Goal: Task Accomplishment & Management: Use online tool/utility

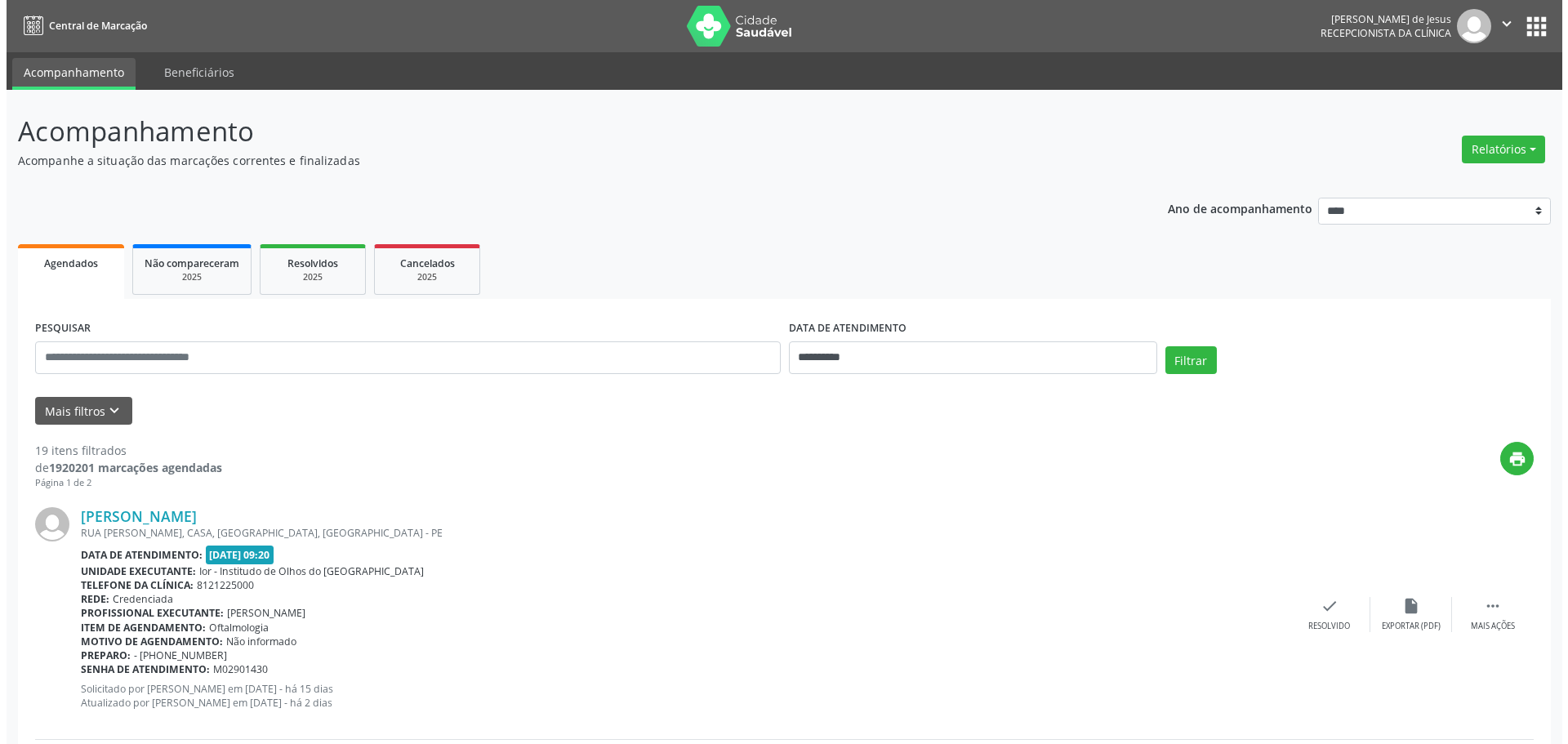
scroll to position [327, 0]
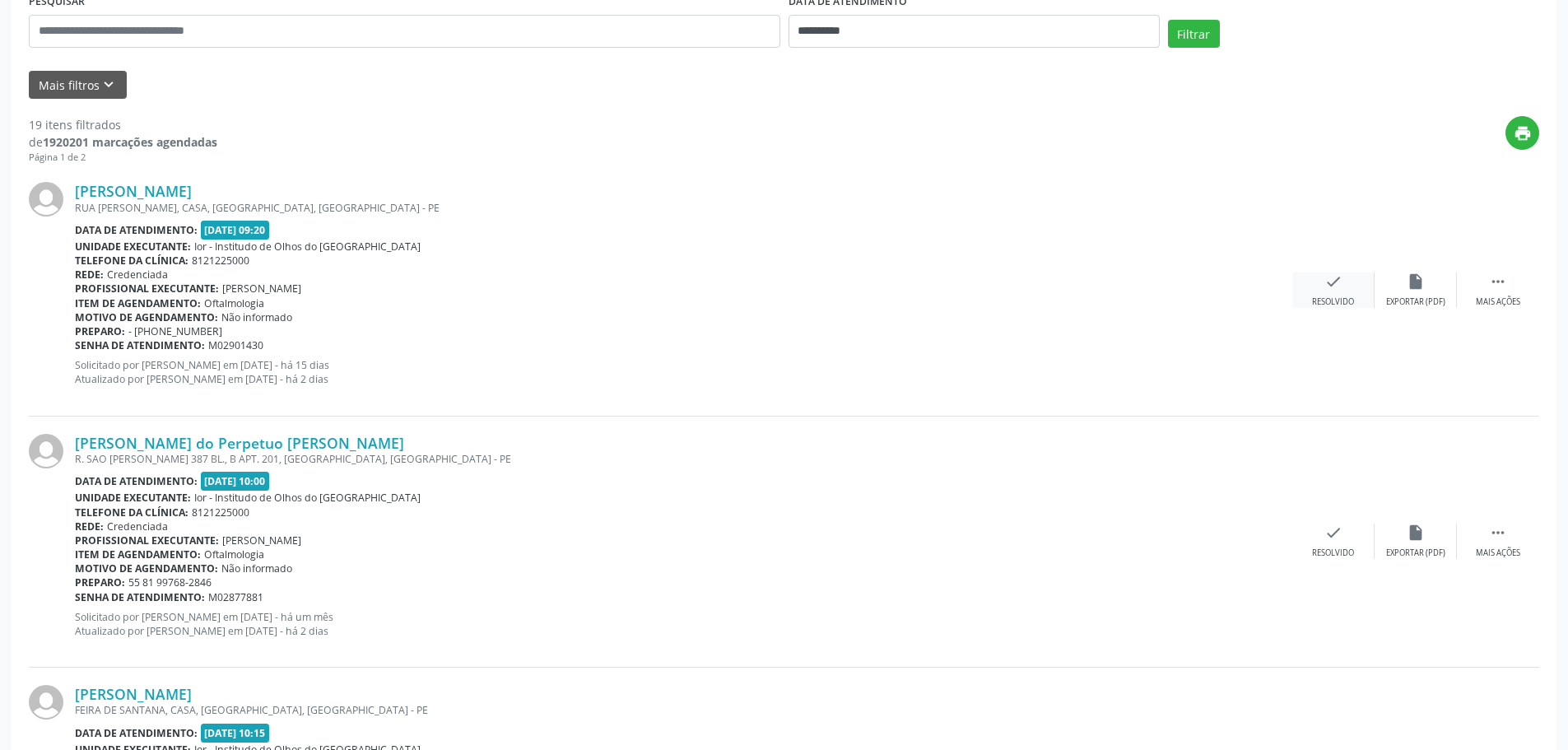
click at [1336, 282] on icon "check" at bounding box center [1334, 281] width 18 height 18
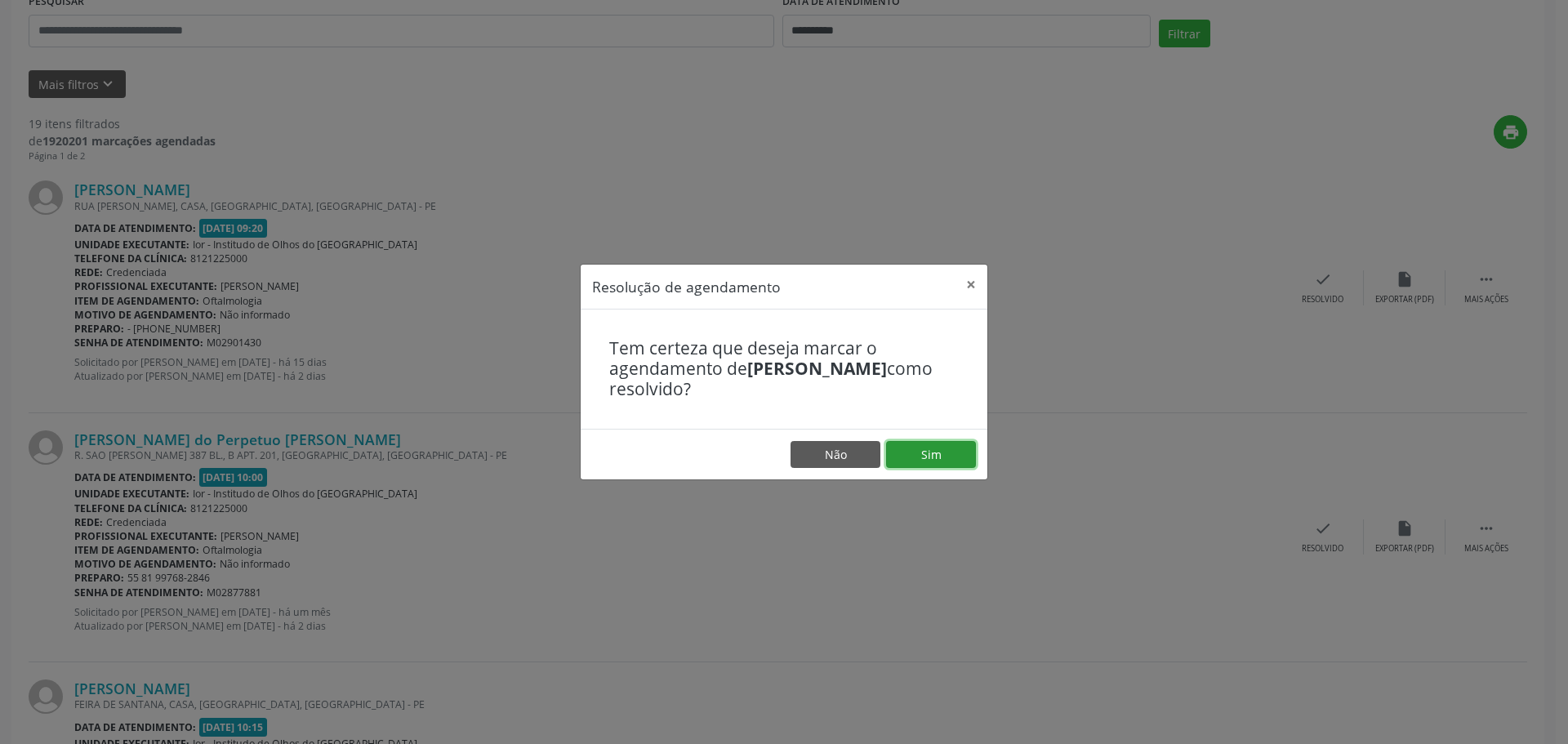
click at [933, 459] on button "Sim" at bounding box center [932, 454] width 90 height 27
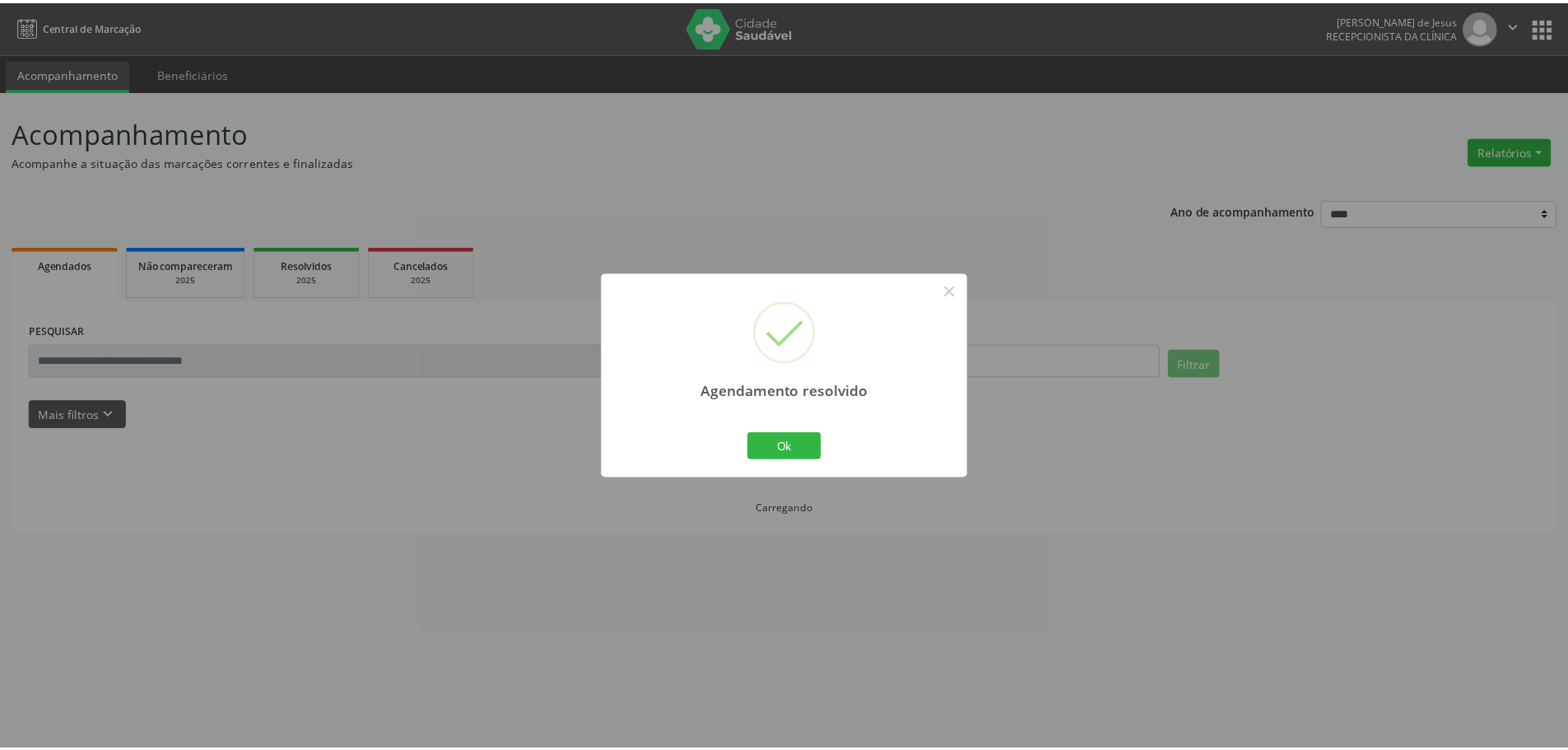
scroll to position [0, 0]
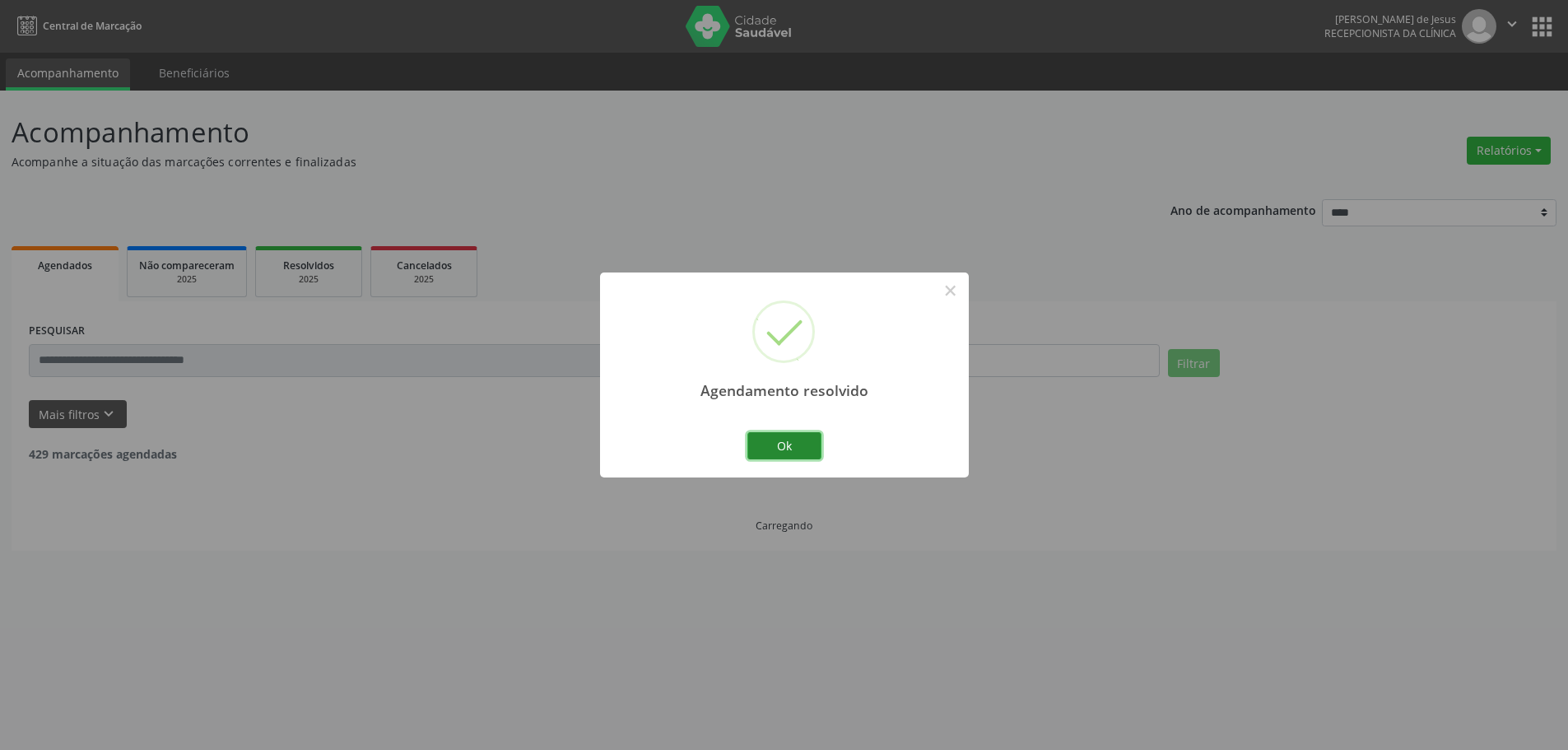
click at [791, 451] on button "Ok" at bounding box center [784, 446] width 74 height 28
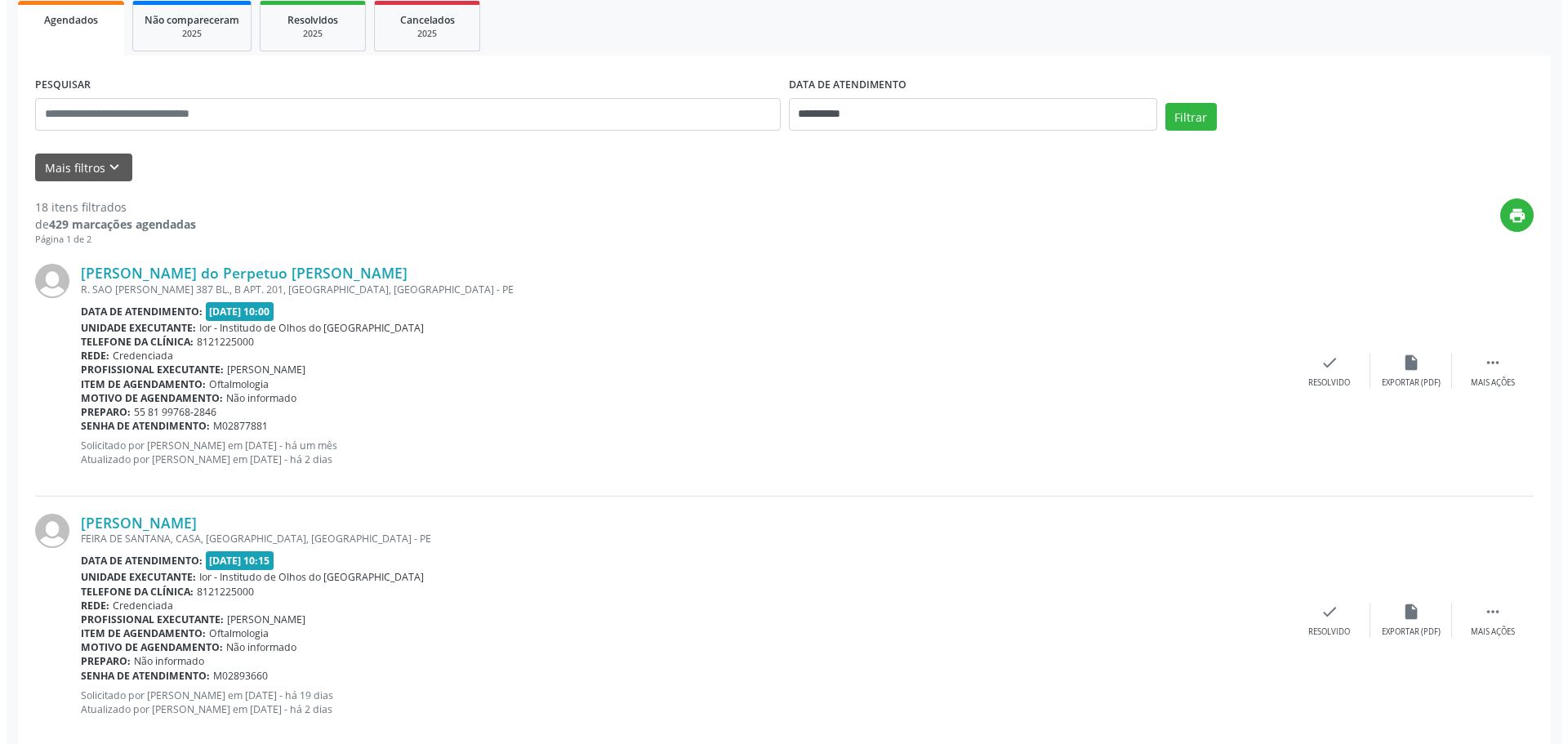
scroll to position [245, 0]
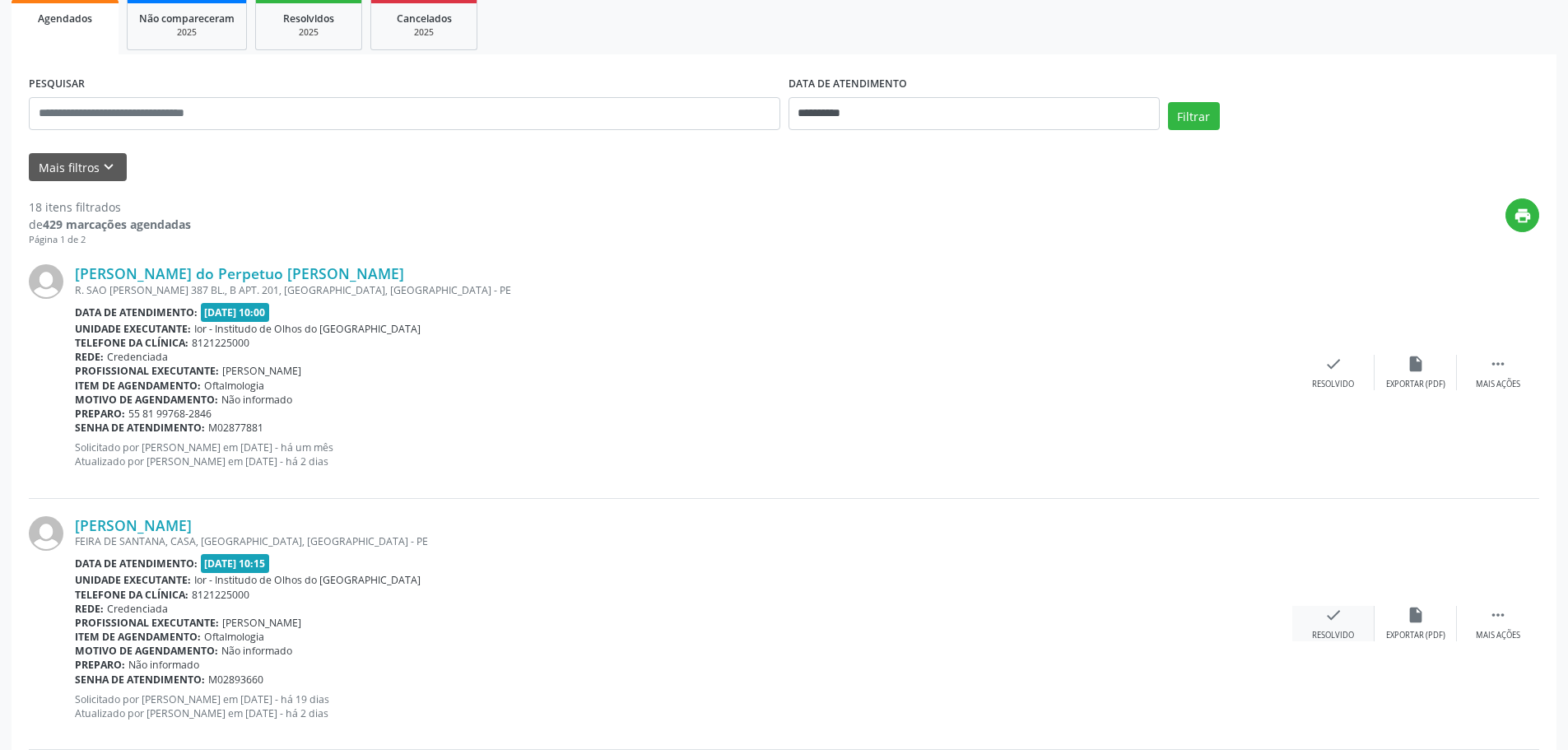
click at [1331, 617] on icon "check" at bounding box center [1334, 614] width 18 height 18
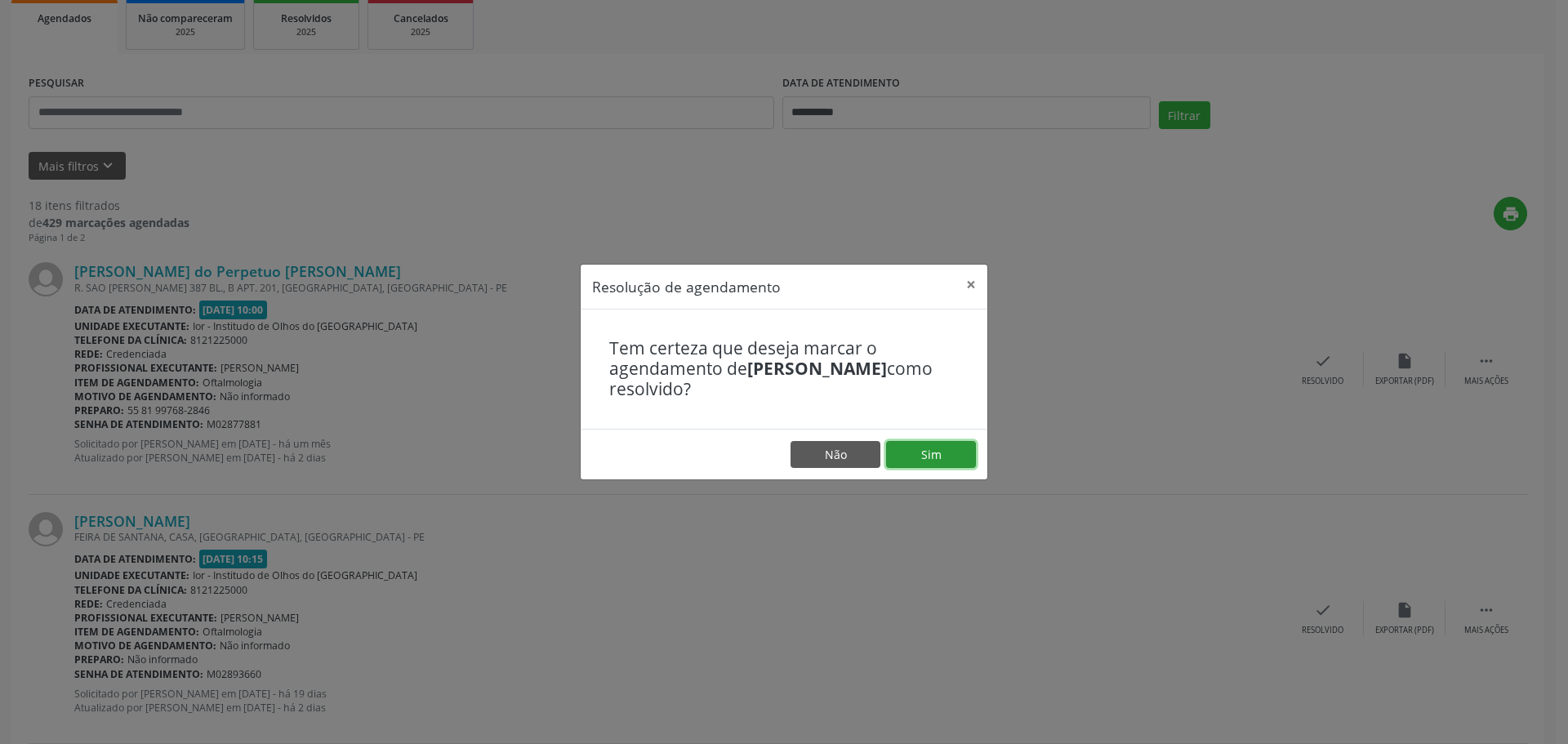
click at [954, 454] on button "Sim" at bounding box center [932, 454] width 90 height 27
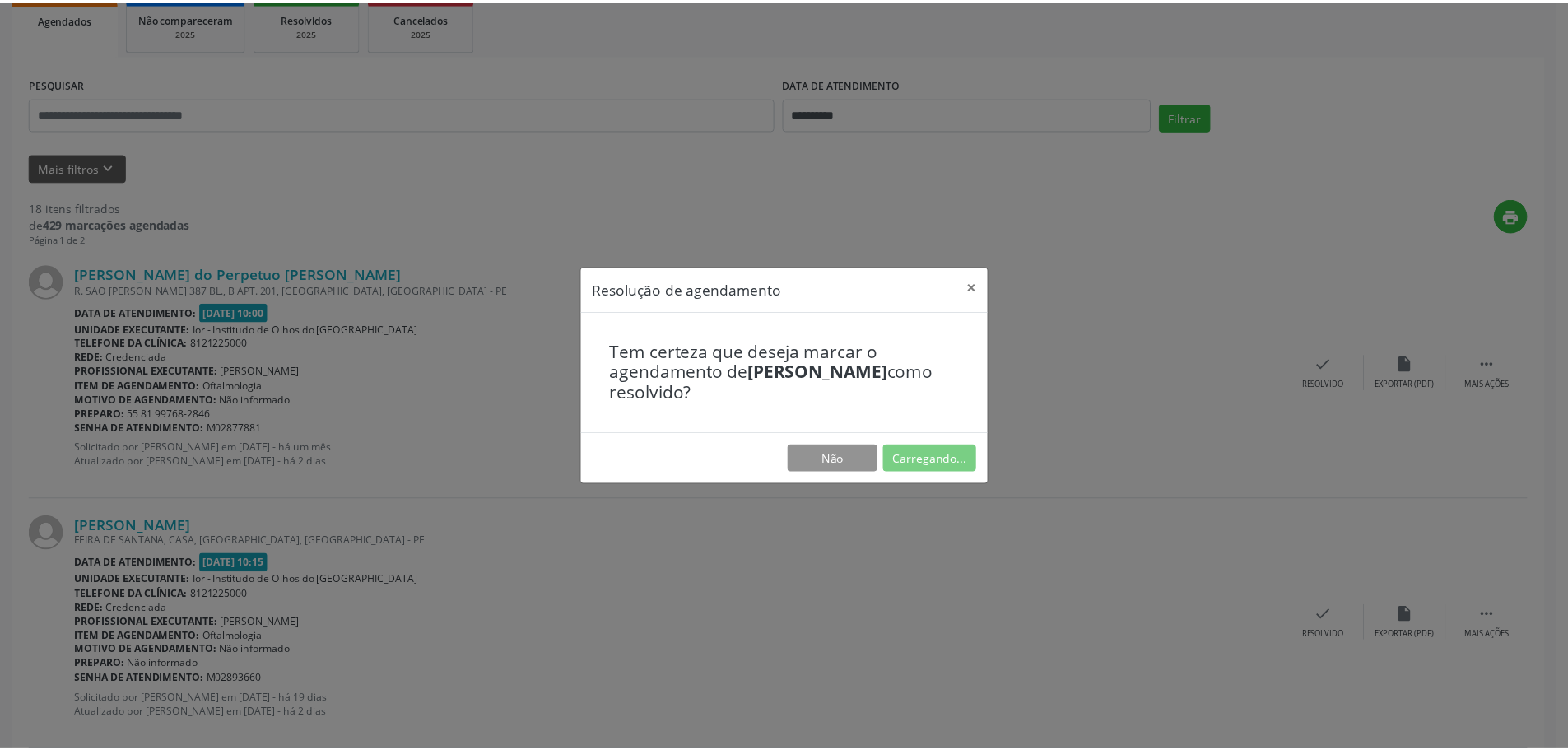
scroll to position [0, 0]
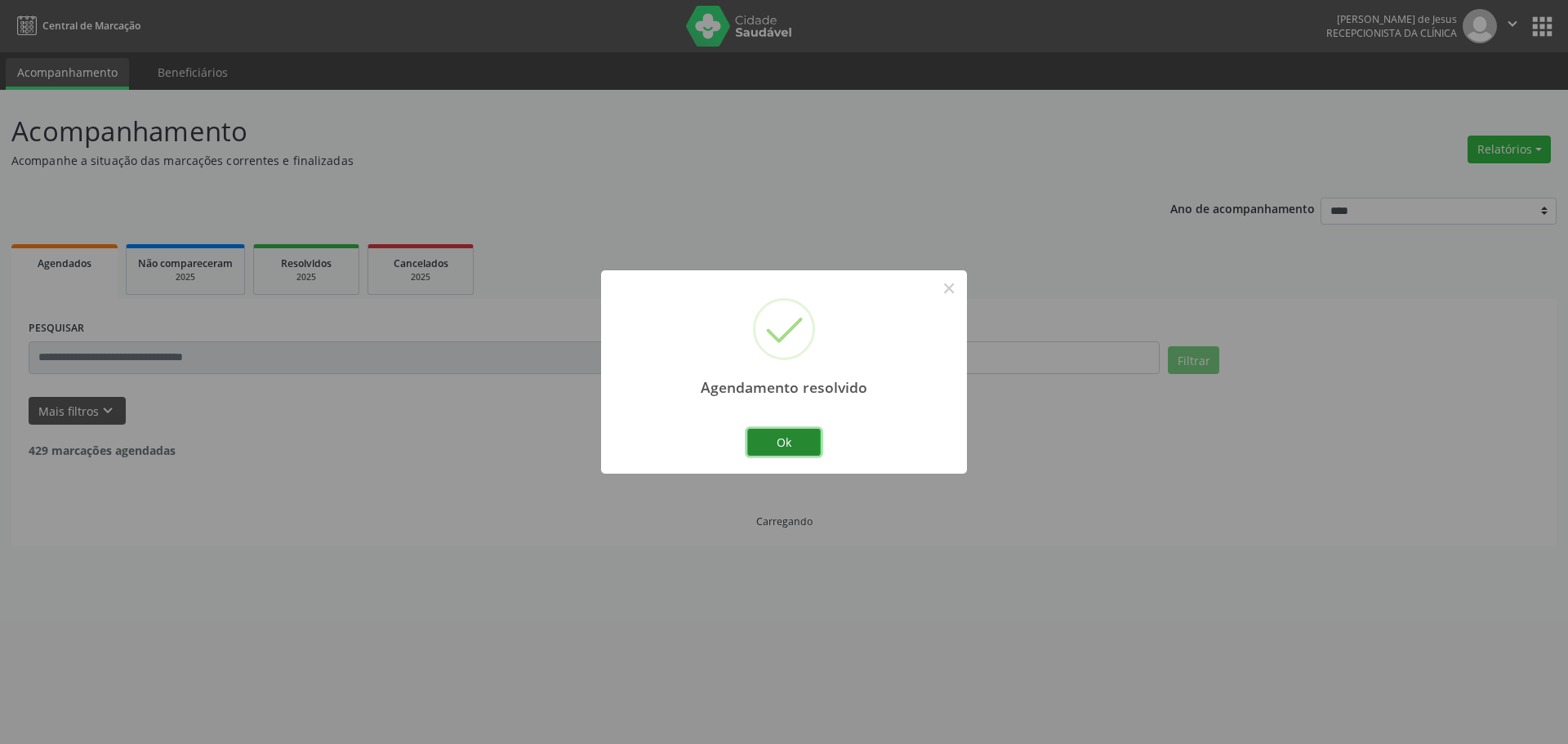
click at [768, 435] on button "Ok" at bounding box center [784, 443] width 74 height 27
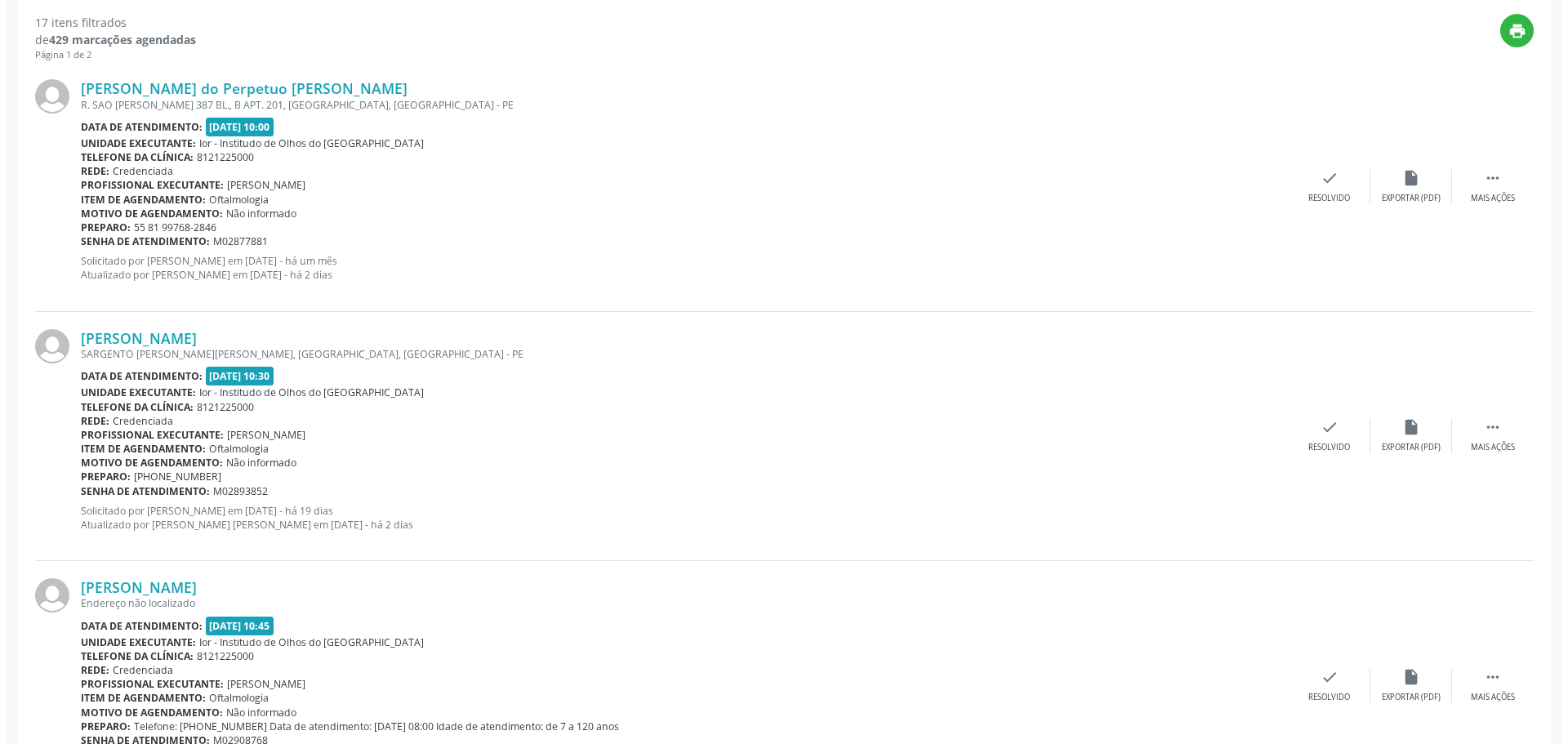
scroll to position [490, 0]
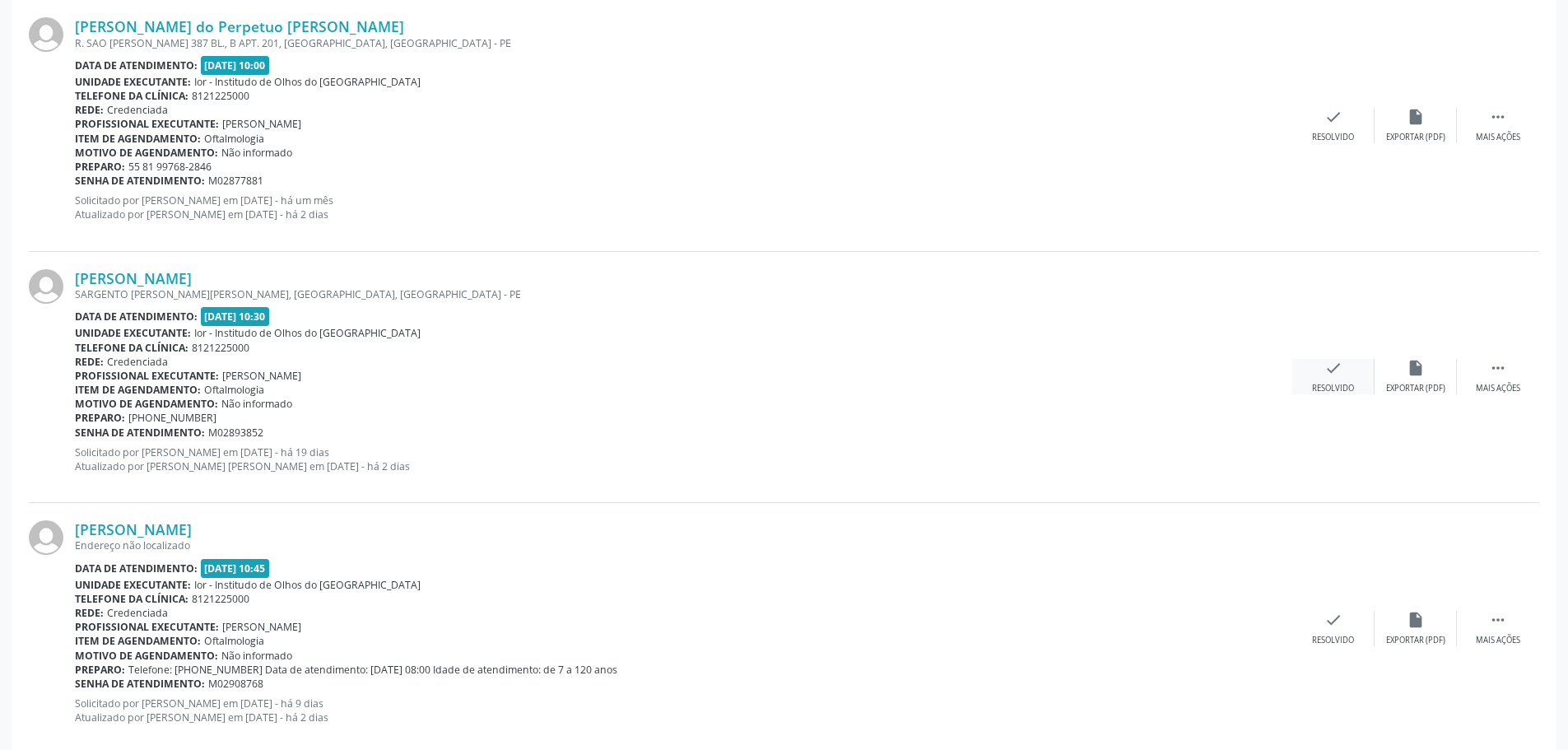
click at [1327, 369] on icon "check" at bounding box center [1334, 368] width 18 height 18
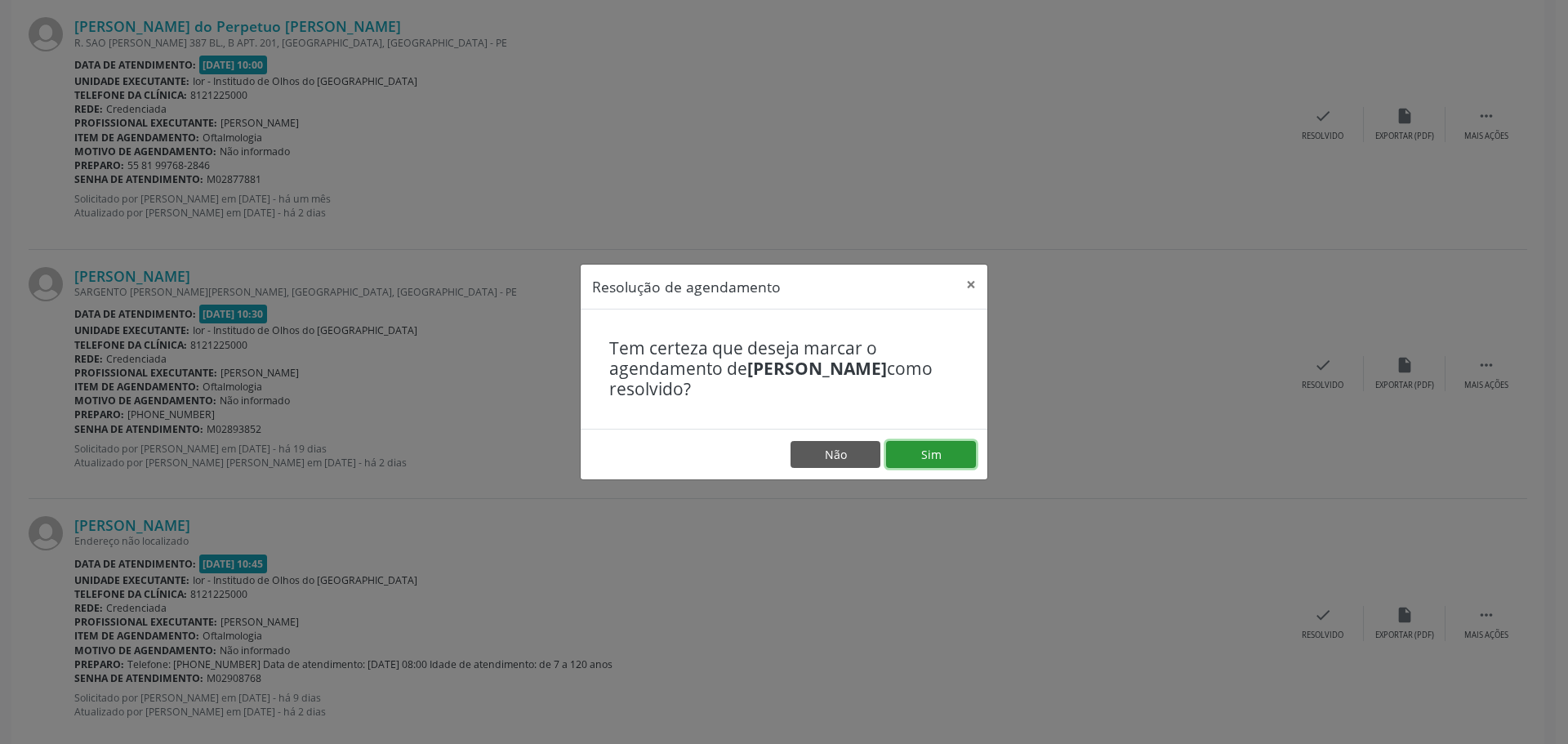
click at [931, 442] on button "Sim" at bounding box center [932, 454] width 90 height 27
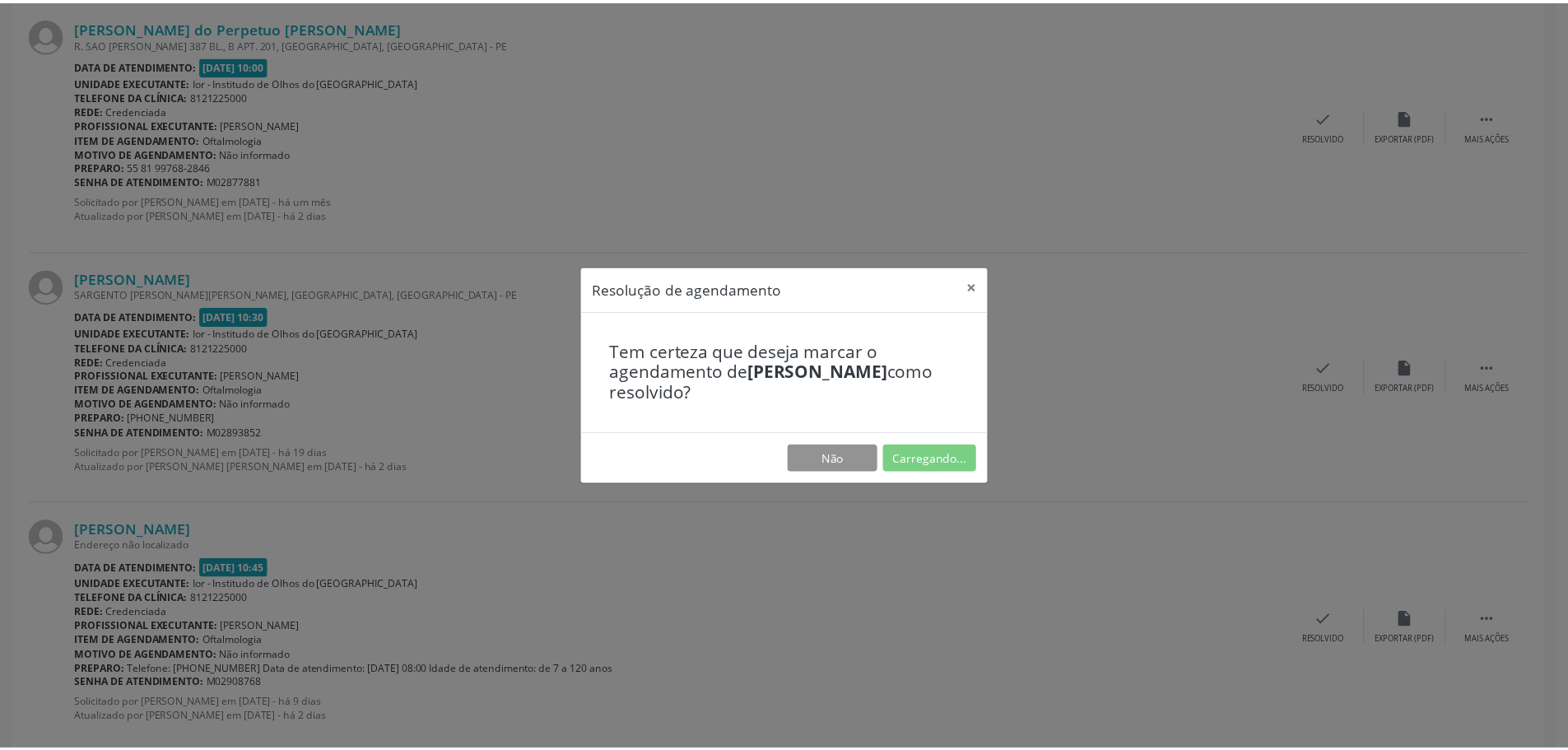
scroll to position [0, 0]
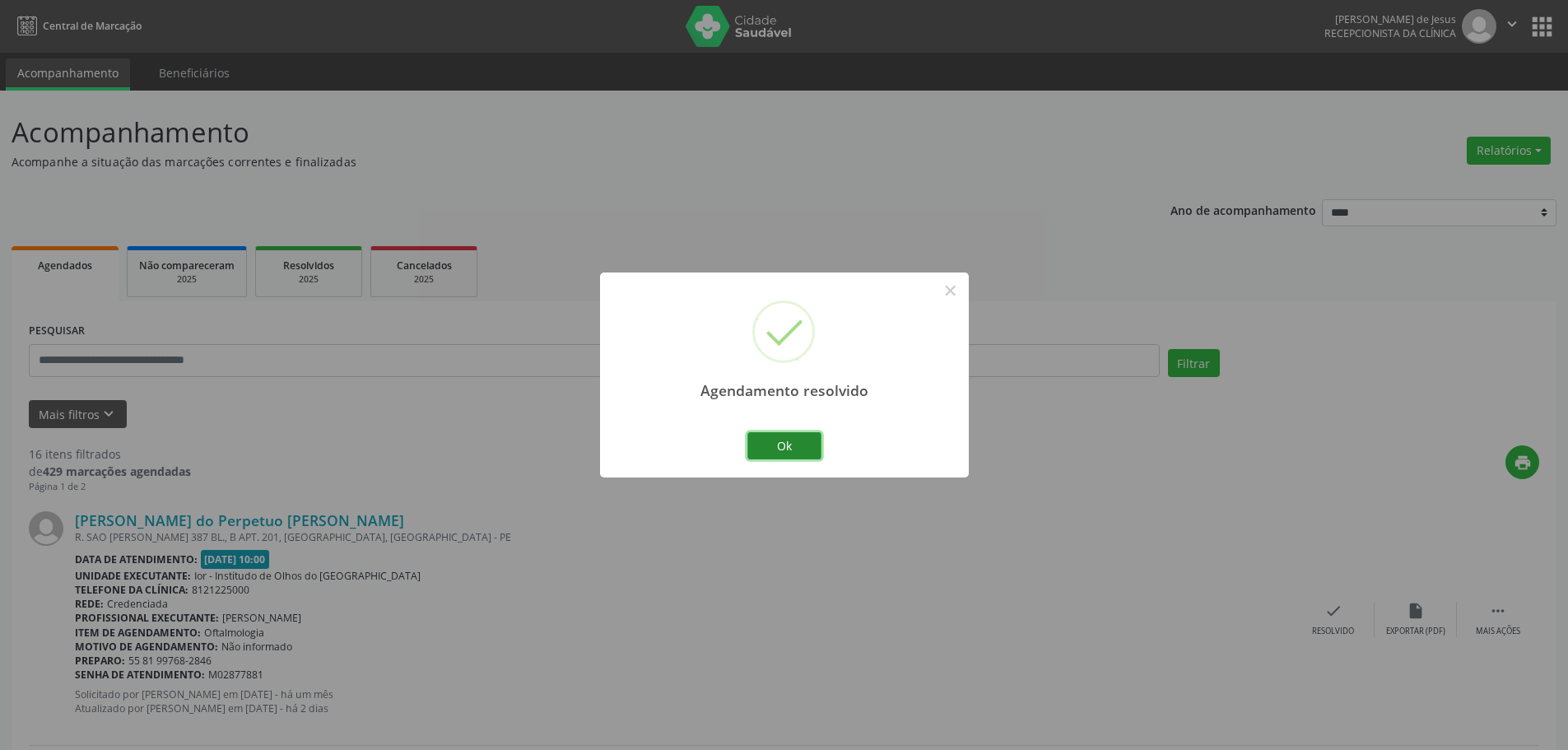
click at [806, 444] on button "Ok" at bounding box center [784, 446] width 74 height 28
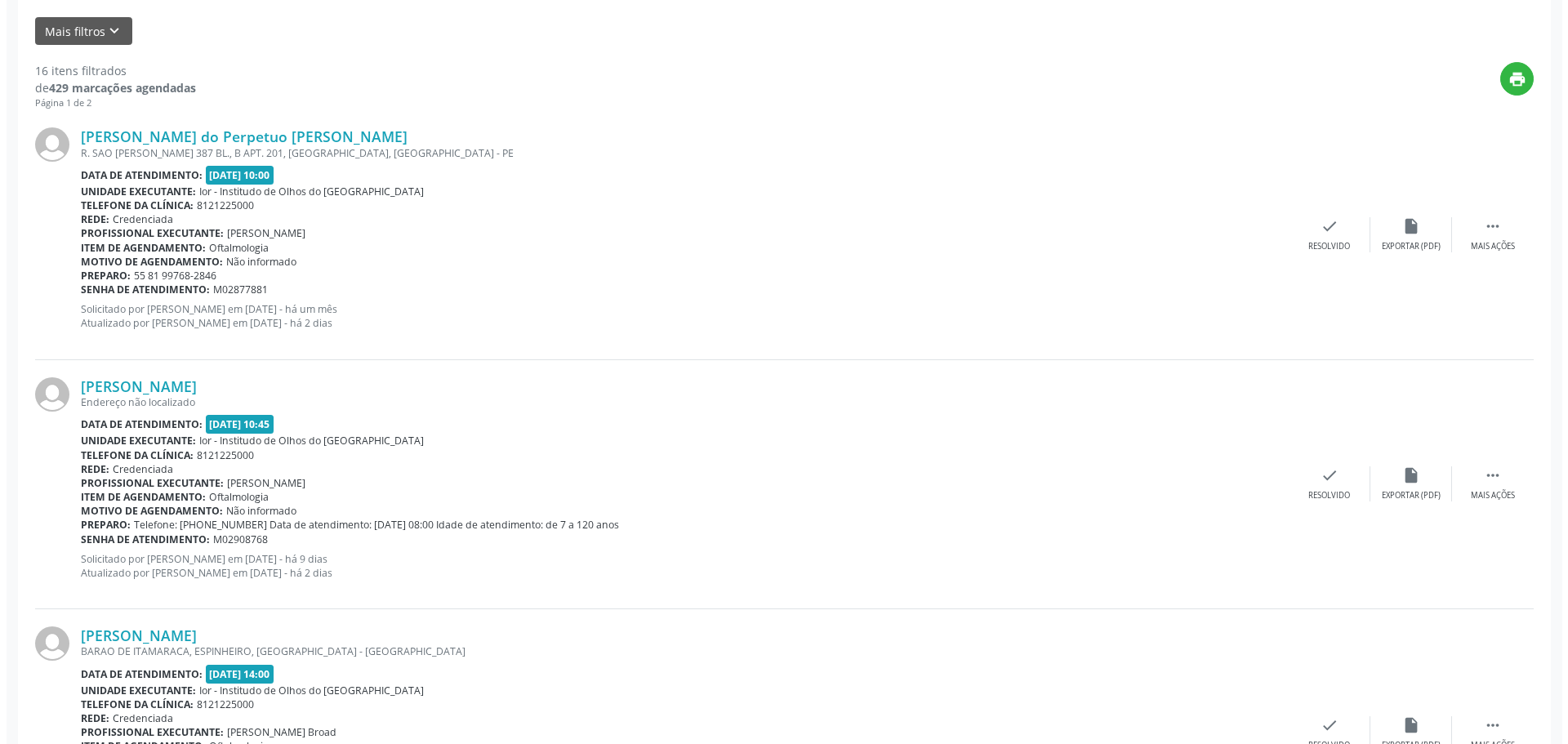
scroll to position [408, 0]
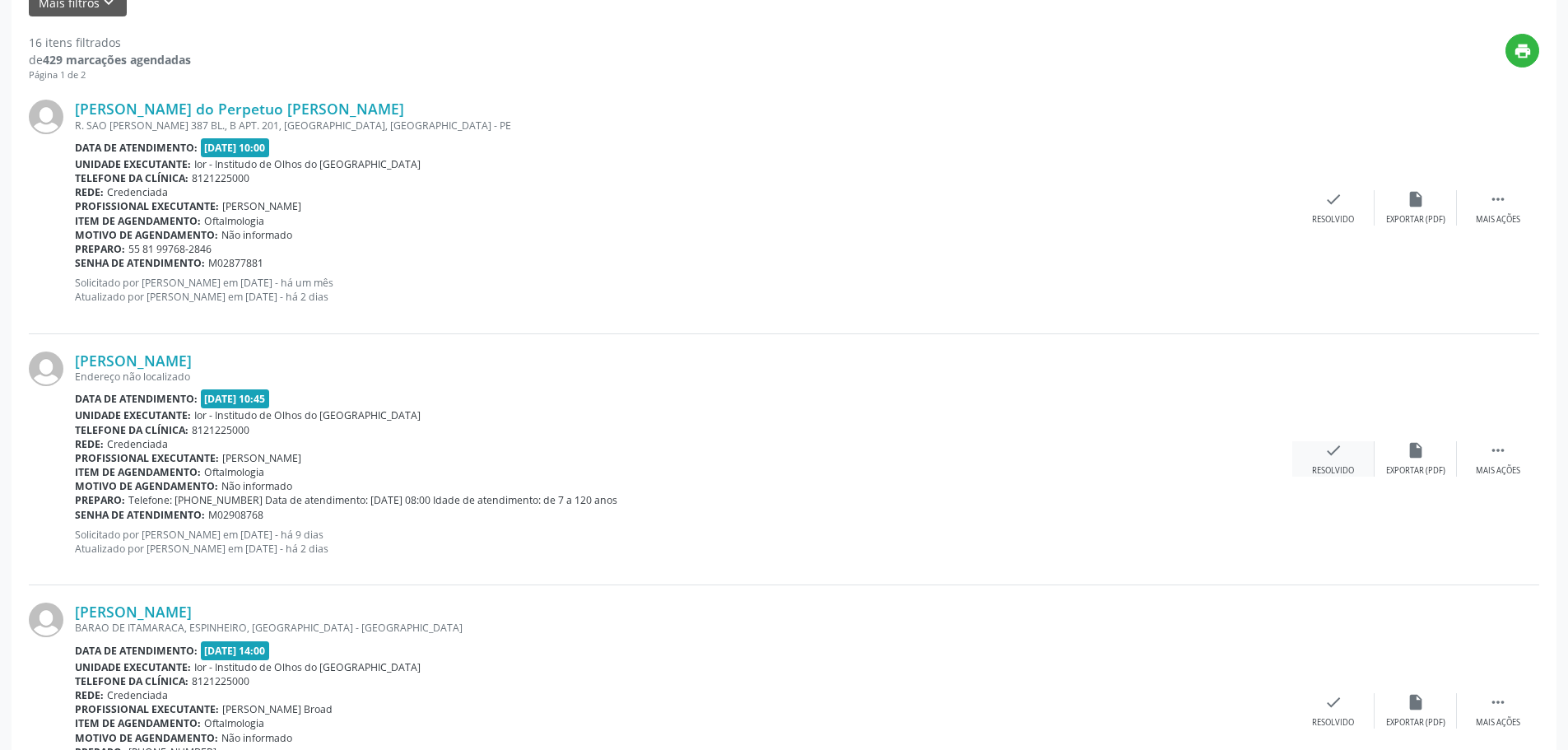
click at [1321, 446] on div "check Resolvido" at bounding box center [1333, 459] width 82 height 36
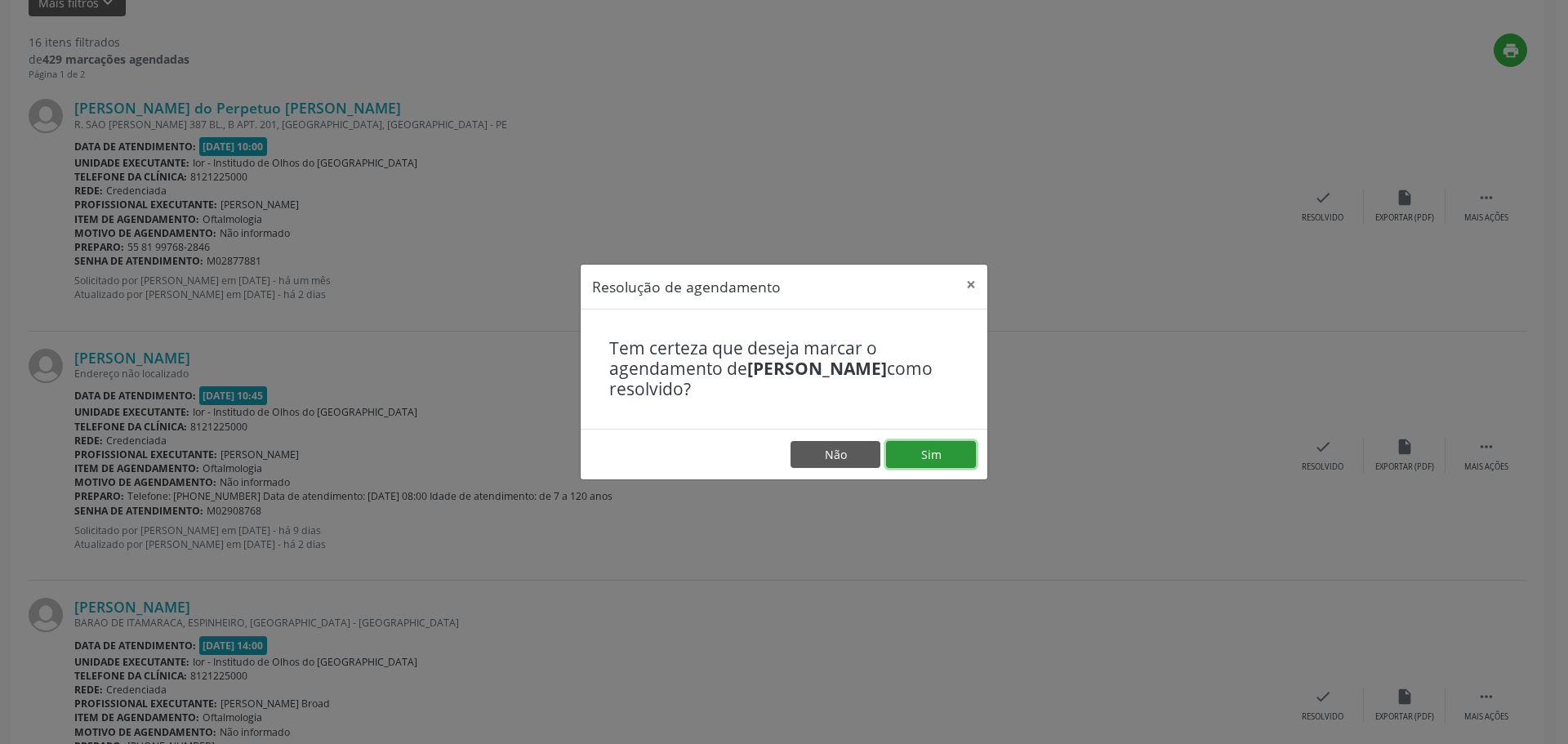
click at [940, 448] on button "Sim" at bounding box center [932, 454] width 90 height 27
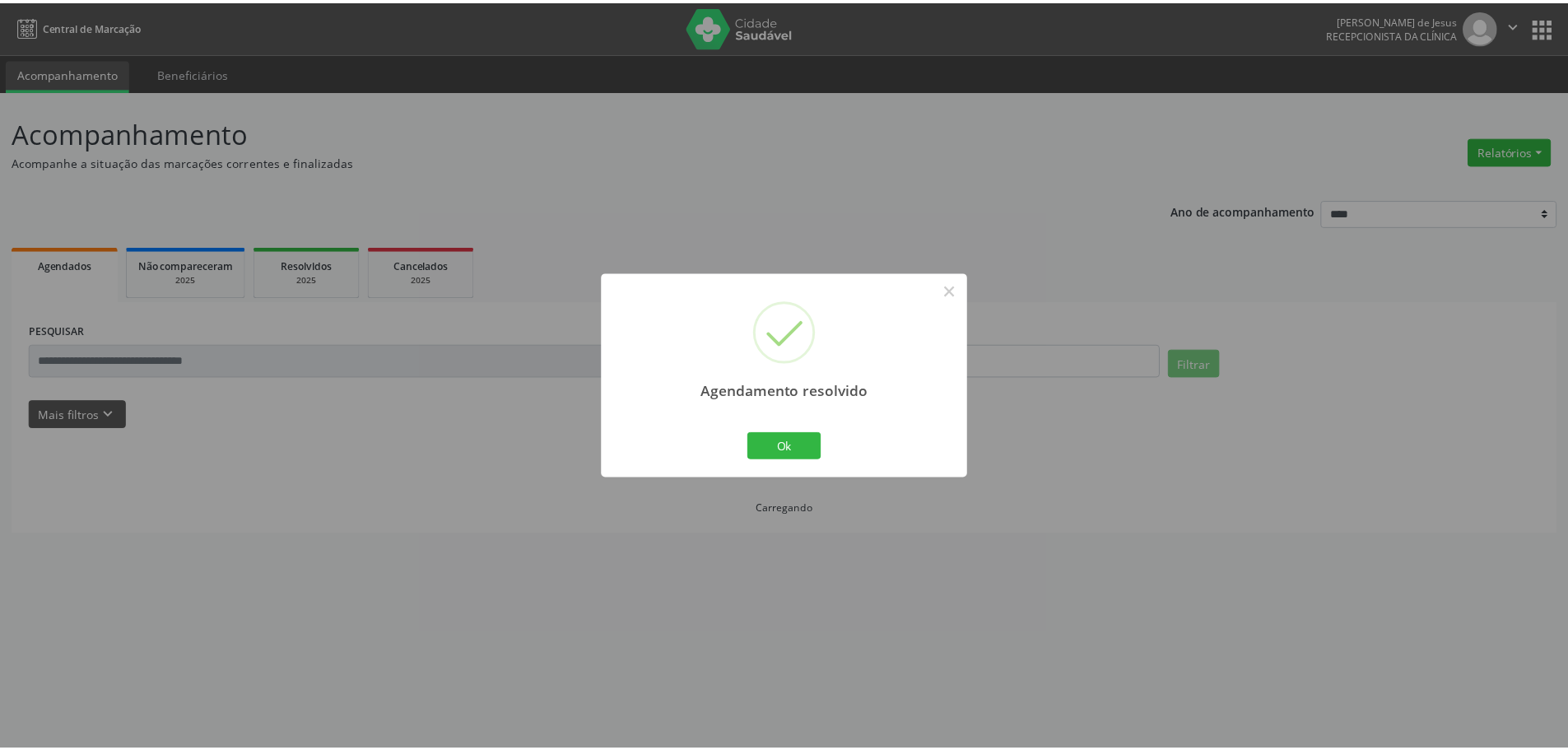
scroll to position [0, 0]
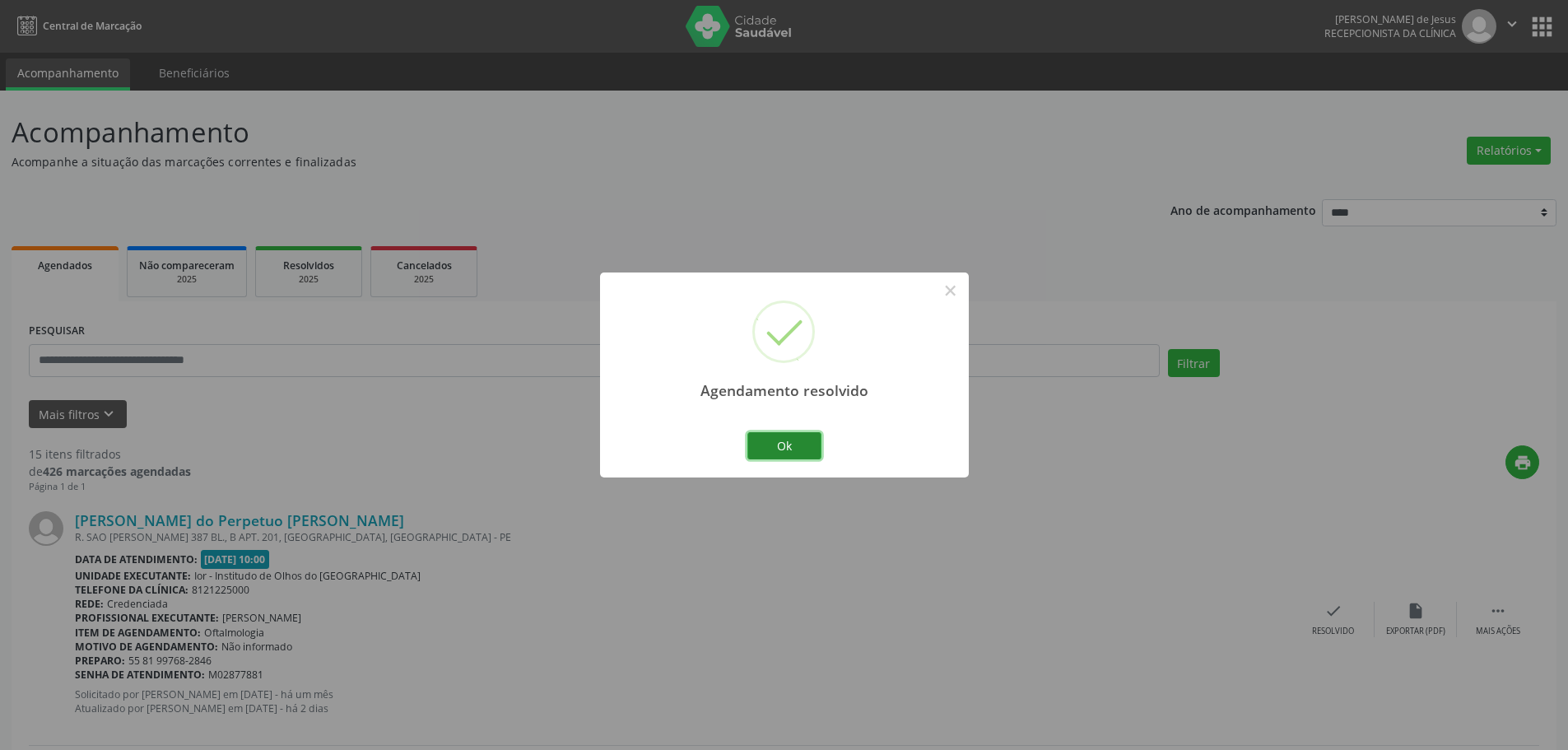
click at [794, 435] on button "Ok" at bounding box center [784, 446] width 74 height 28
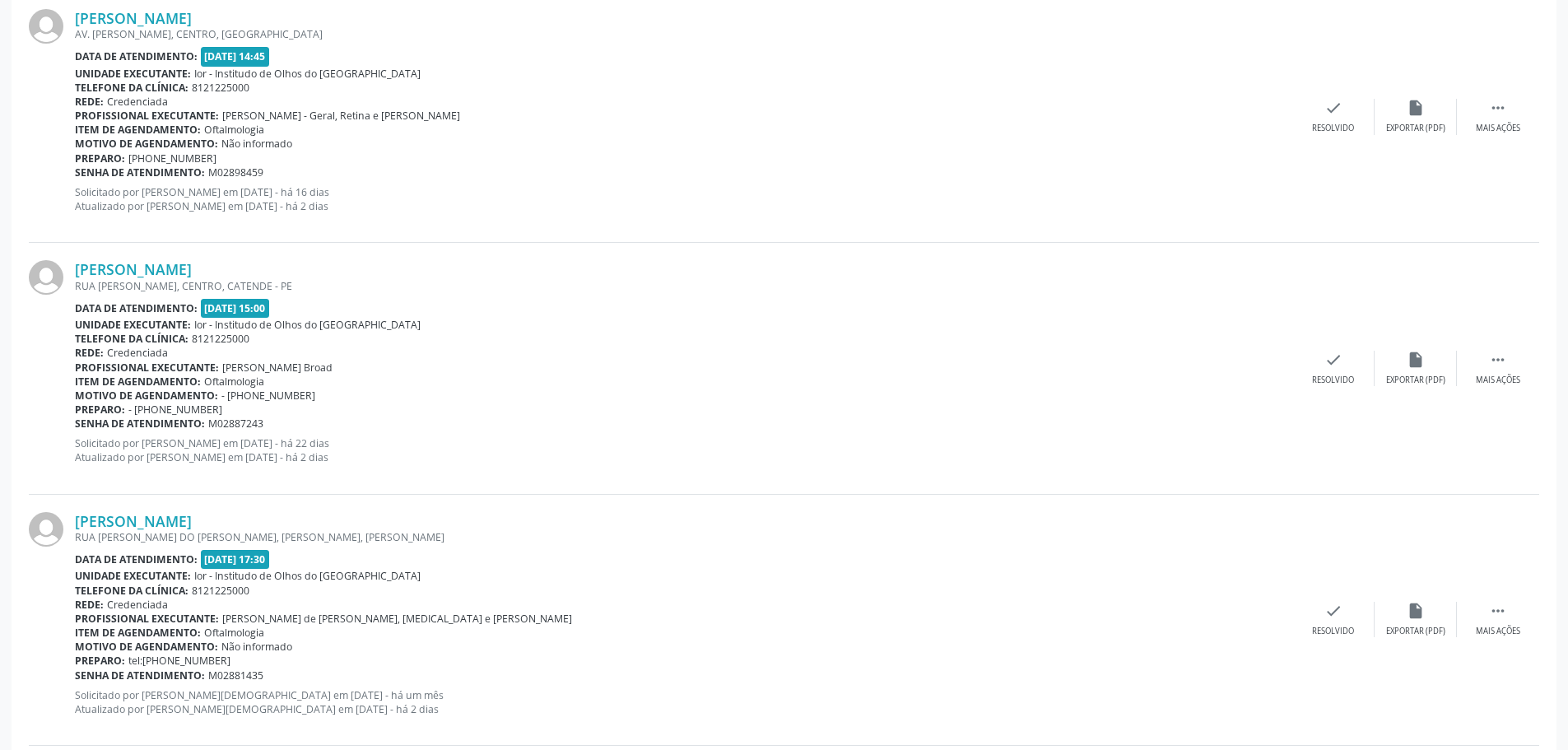
scroll to position [2799, 0]
